Goal: Task Accomplishment & Management: Complete application form

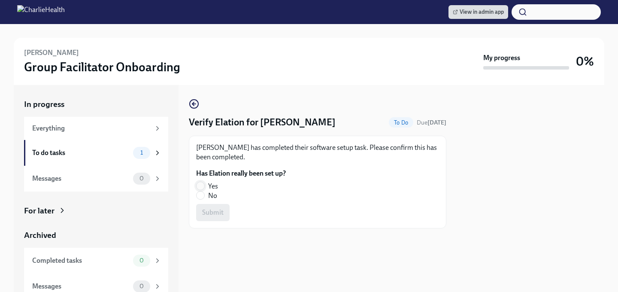
click at [200, 188] on input "Yes" at bounding box center [201, 186] width 8 height 8
radio input "true"
click at [208, 213] on span "Submit" at bounding box center [212, 212] width 21 height 9
click at [211, 194] on span "No" at bounding box center [212, 195] width 9 height 9
click at [204, 194] on input "No" at bounding box center [201, 195] width 8 height 8
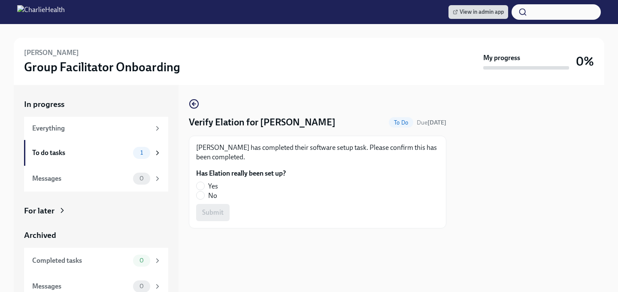
radio input "true"
click at [211, 212] on span "Submit" at bounding box center [212, 212] width 21 height 9
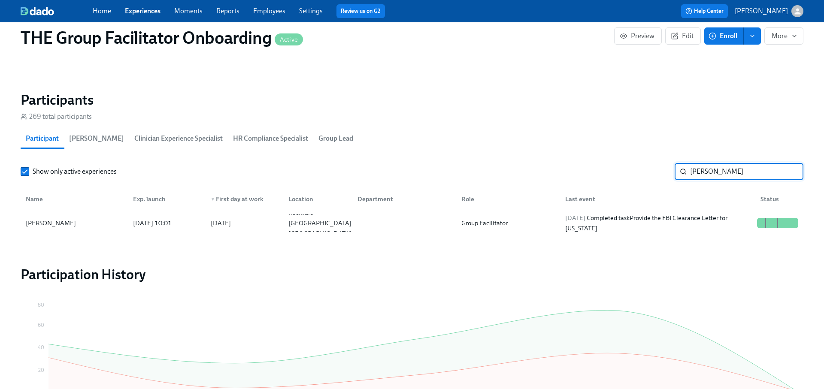
scroll to position [0, 13588]
type input "derica"
click at [648, 220] on div "2025/09/02 Completed task Provide the FBI Clearance Letter for Pennsylvania" at bounding box center [658, 223] width 192 height 21
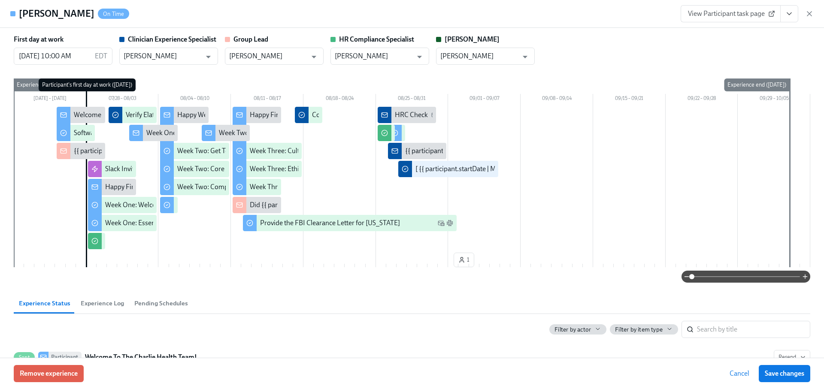
click at [791, 17] on icon "View task page" at bounding box center [789, 13] width 9 height 9
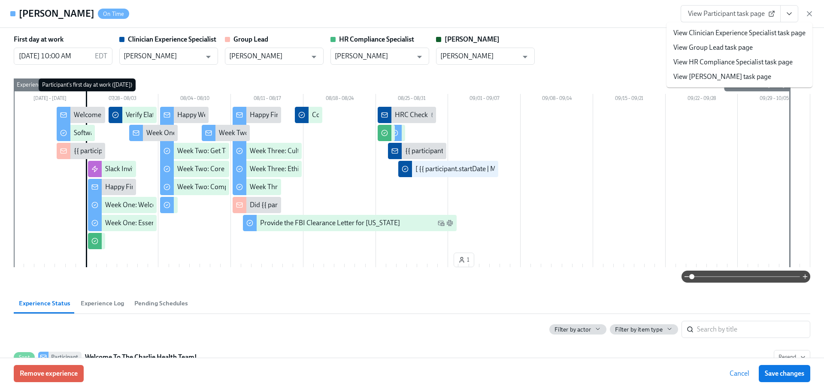
click at [763, 31] on link "View Clinician Experience Specialist task page" at bounding box center [739, 32] width 132 height 9
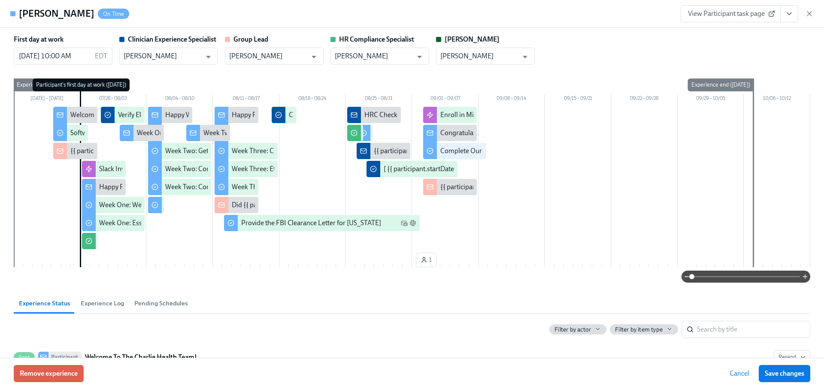
drag, startPoint x: 810, startPoint y: 15, endPoint x: 467, endPoint y: 11, distance: 343.4
click at [810, 15] on icon "button" at bounding box center [809, 14] width 4 height 4
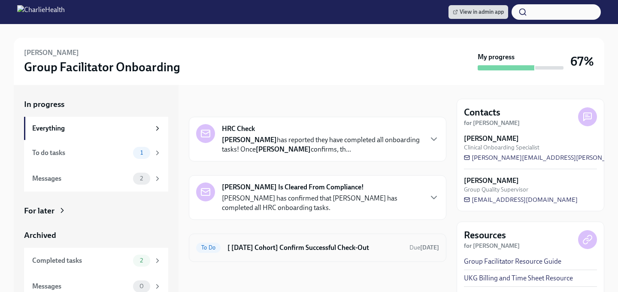
click at [313, 254] on div "To Do [ [DATE] Cohort] Confirm Successful Check-Out Due [DATE]" at bounding box center [318, 248] width 258 height 28
click at [306, 246] on h6 "[ [DATE] Cohort] Confirm Successful Check-Out" at bounding box center [314, 247] width 175 height 9
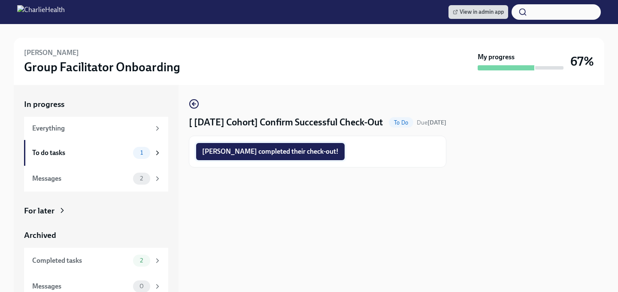
click at [258, 156] on span "Derica completed their check-out!" at bounding box center [270, 151] width 136 height 9
